Goal: Task Accomplishment & Management: Complete application form

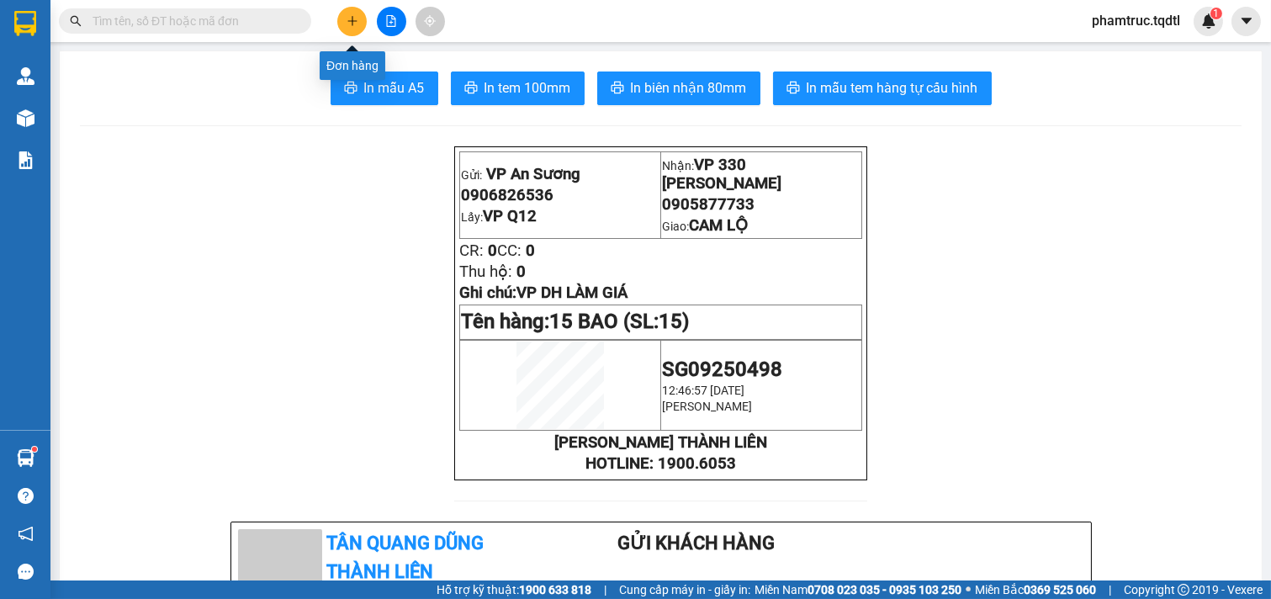
click at [353, 18] on icon "plus" at bounding box center [353, 21] width 12 height 12
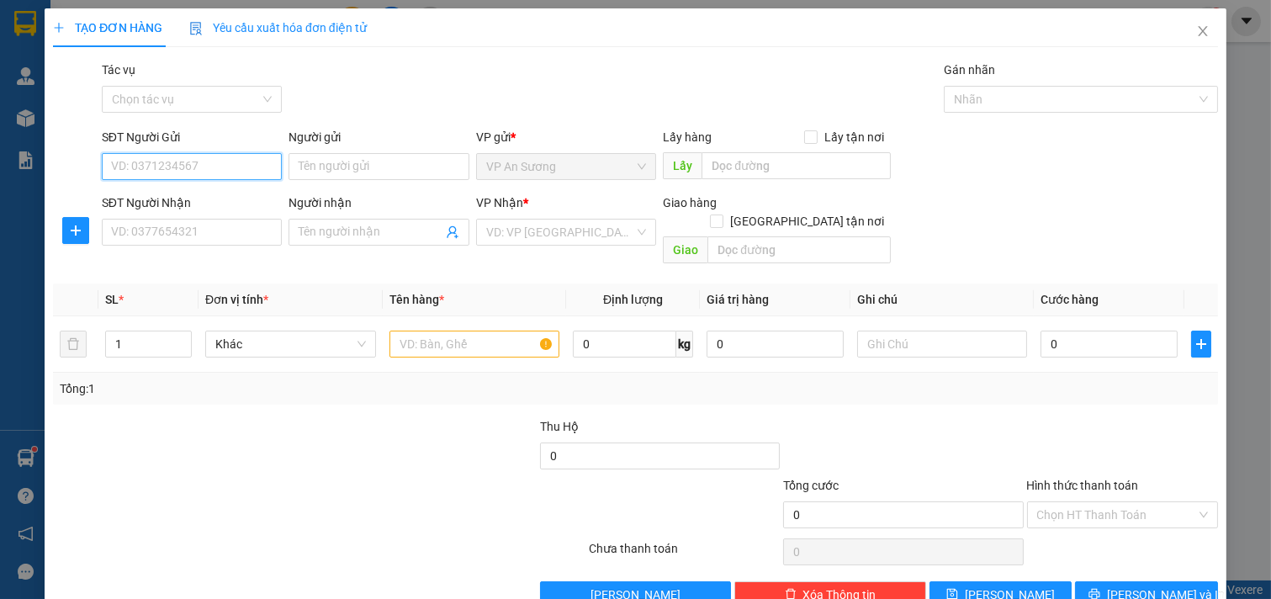
click at [232, 158] on input "SĐT Người Gửi" at bounding box center [192, 166] width 181 height 27
click at [138, 203] on div "0979255629" at bounding box center [190, 200] width 158 height 19
type input "0979255629"
type input "q12"
type input "0399839225"
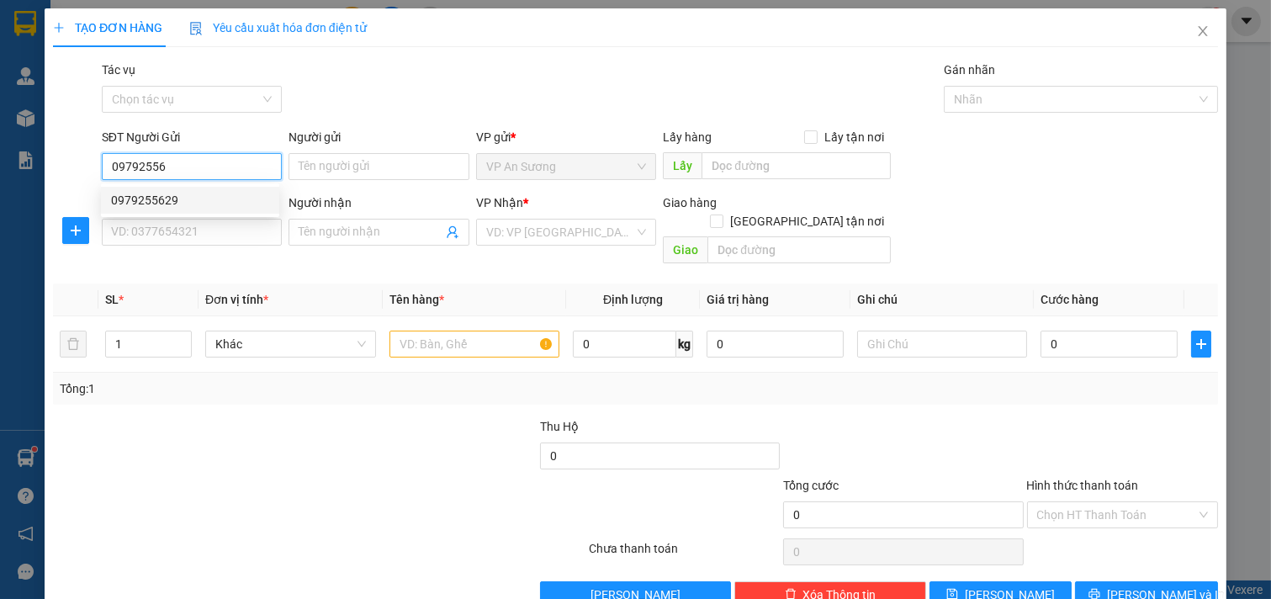
type input "[PERSON_NAME]"
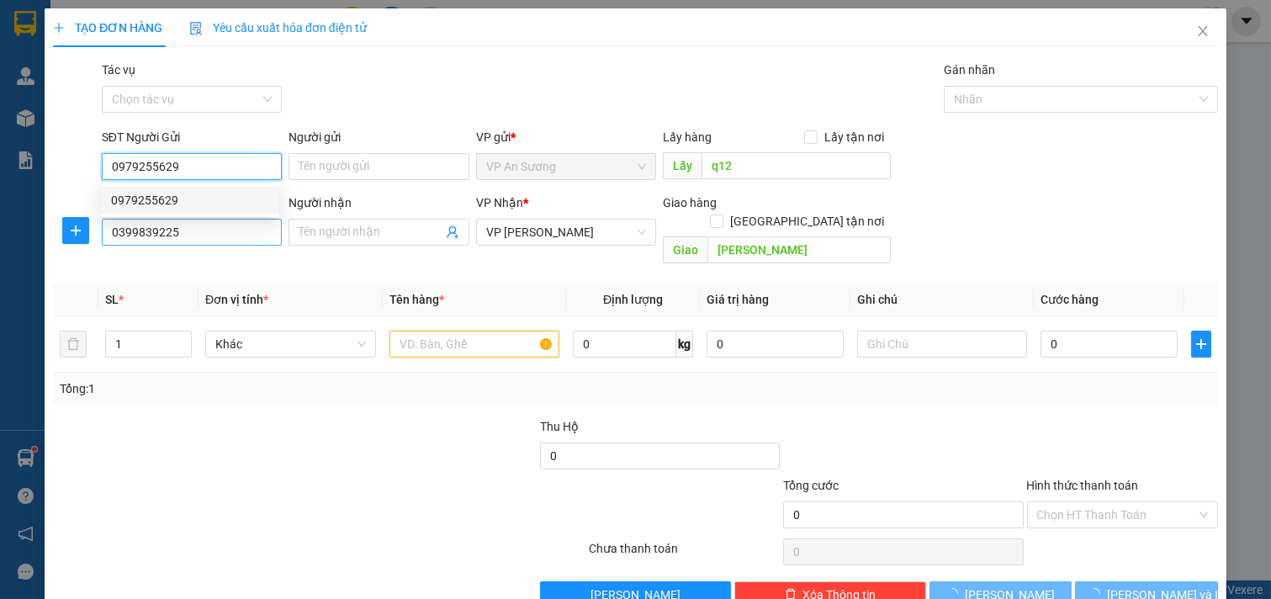
type input "200.000"
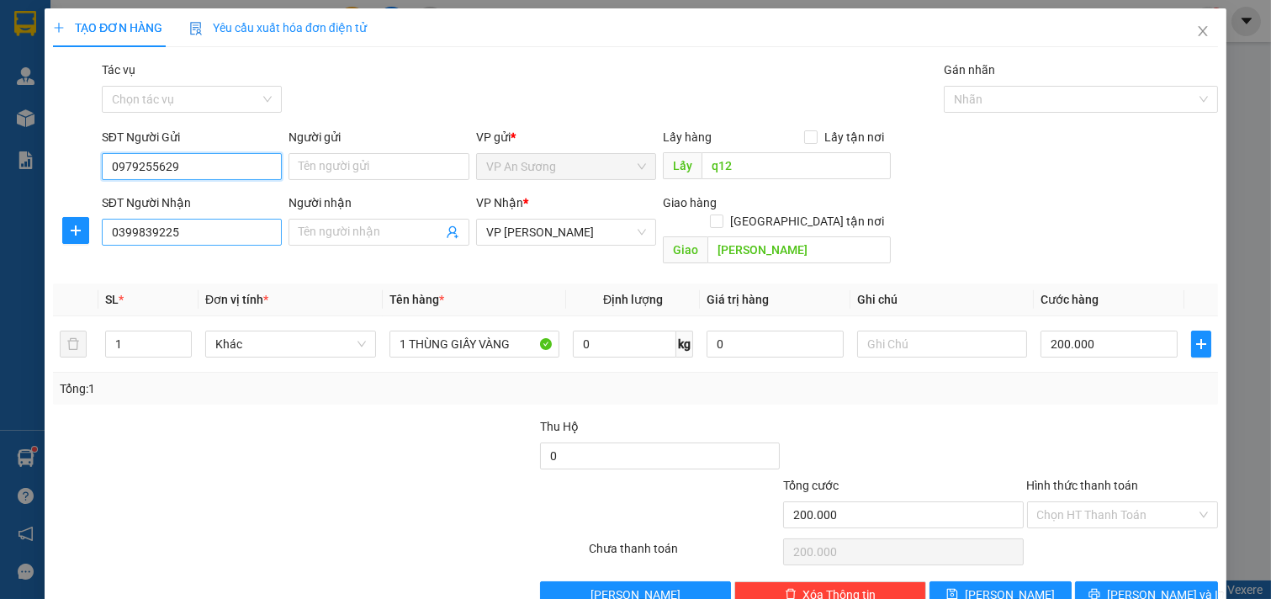
type input "0979255629"
click at [207, 224] on input "0399839225" at bounding box center [192, 232] width 181 height 27
type input "0"
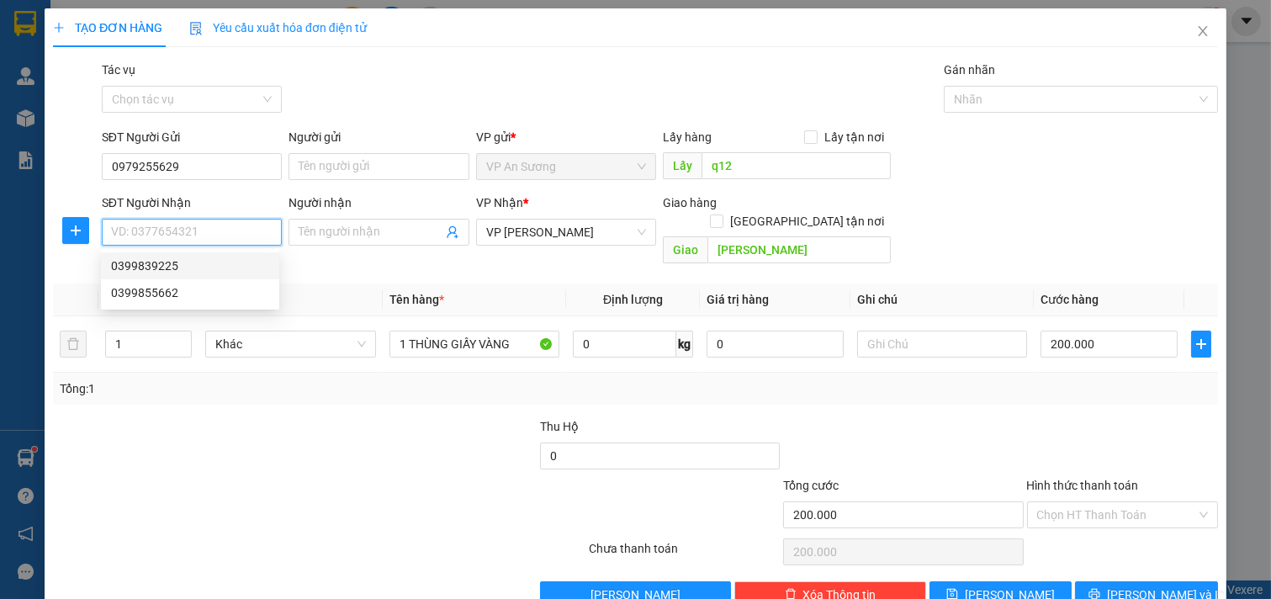
click at [174, 264] on div "0399839225" at bounding box center [190, 266] width 158 height 19
type input "0399839225"
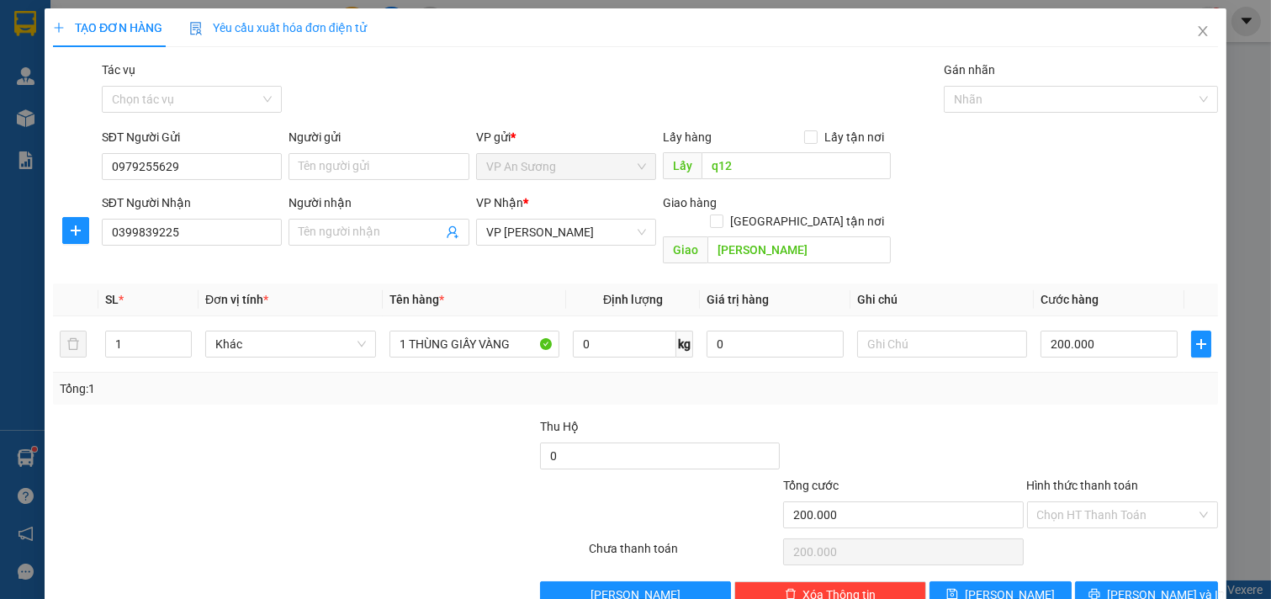
click at [269, 476] on div at bounding box center [221, 505] width 341 height 59
click at [1154, 586] on span "[PERSON_NAME] và In" at bounding box center [1166, 595] width 118 height 19
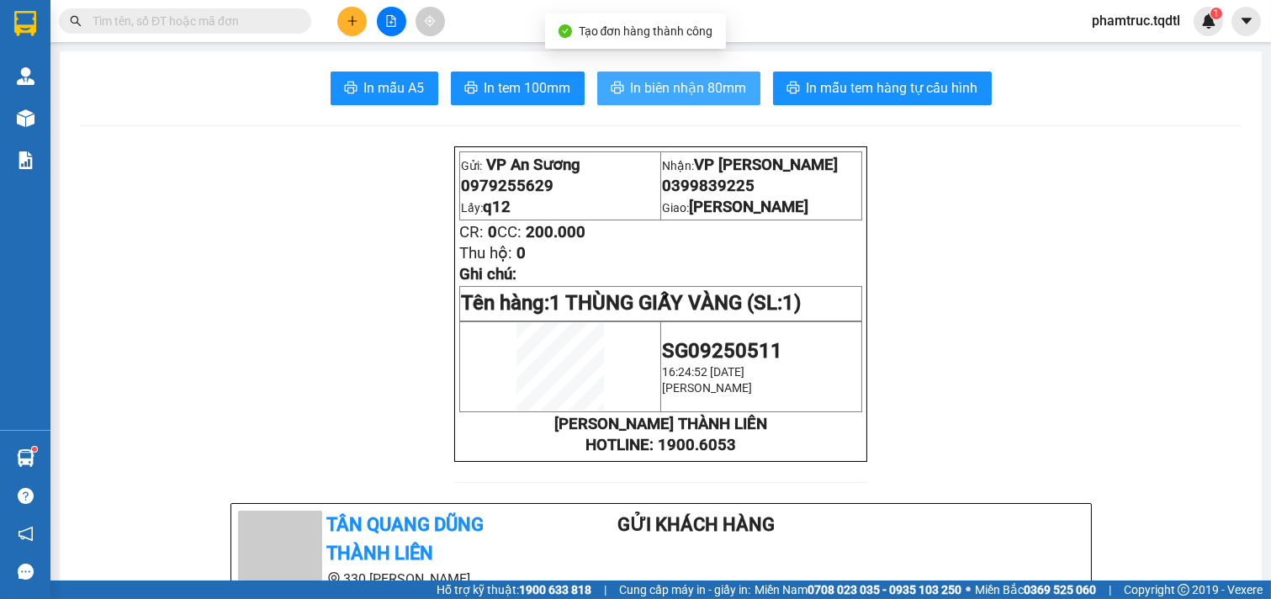
click at [663, 94] on span "In biên nhận 80mm" at bounding box center [689, 87] width 116 height 21
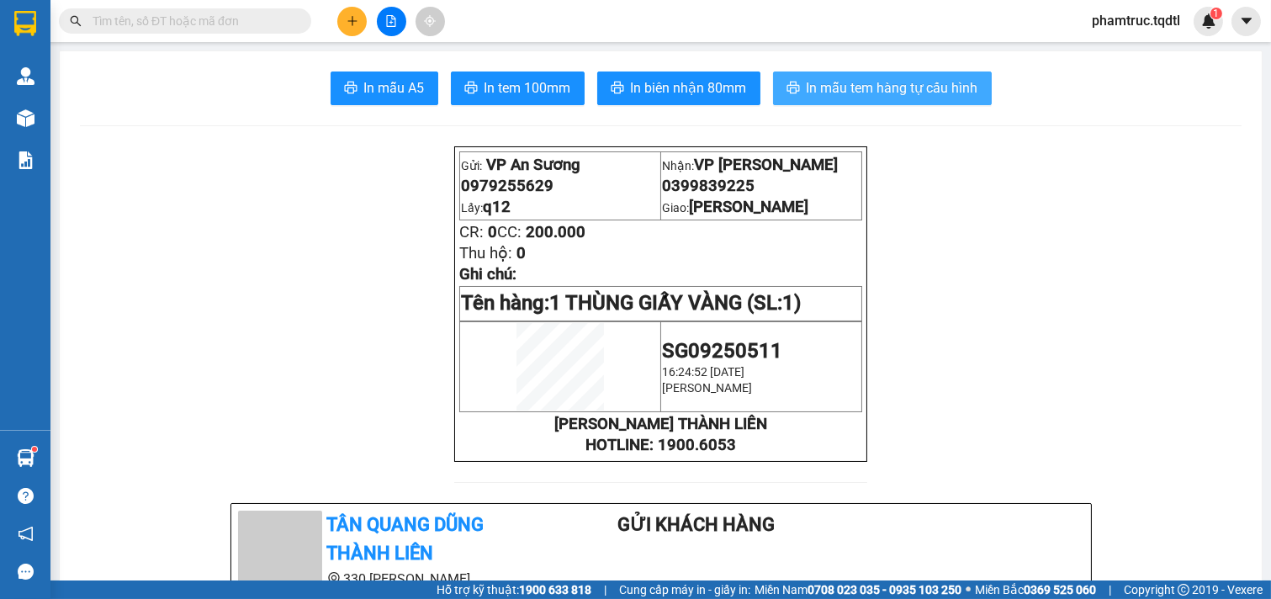
click at [952, 86] on span "In mẫu tem hàng tự cấu hình" at bounding box center [893, 87] width 172 height 21
drag, startPoint x: 1100, startPoint y: 150, endPoint x: 1063, endPoint y: 131, distance: 40.6
